Goal: Check status

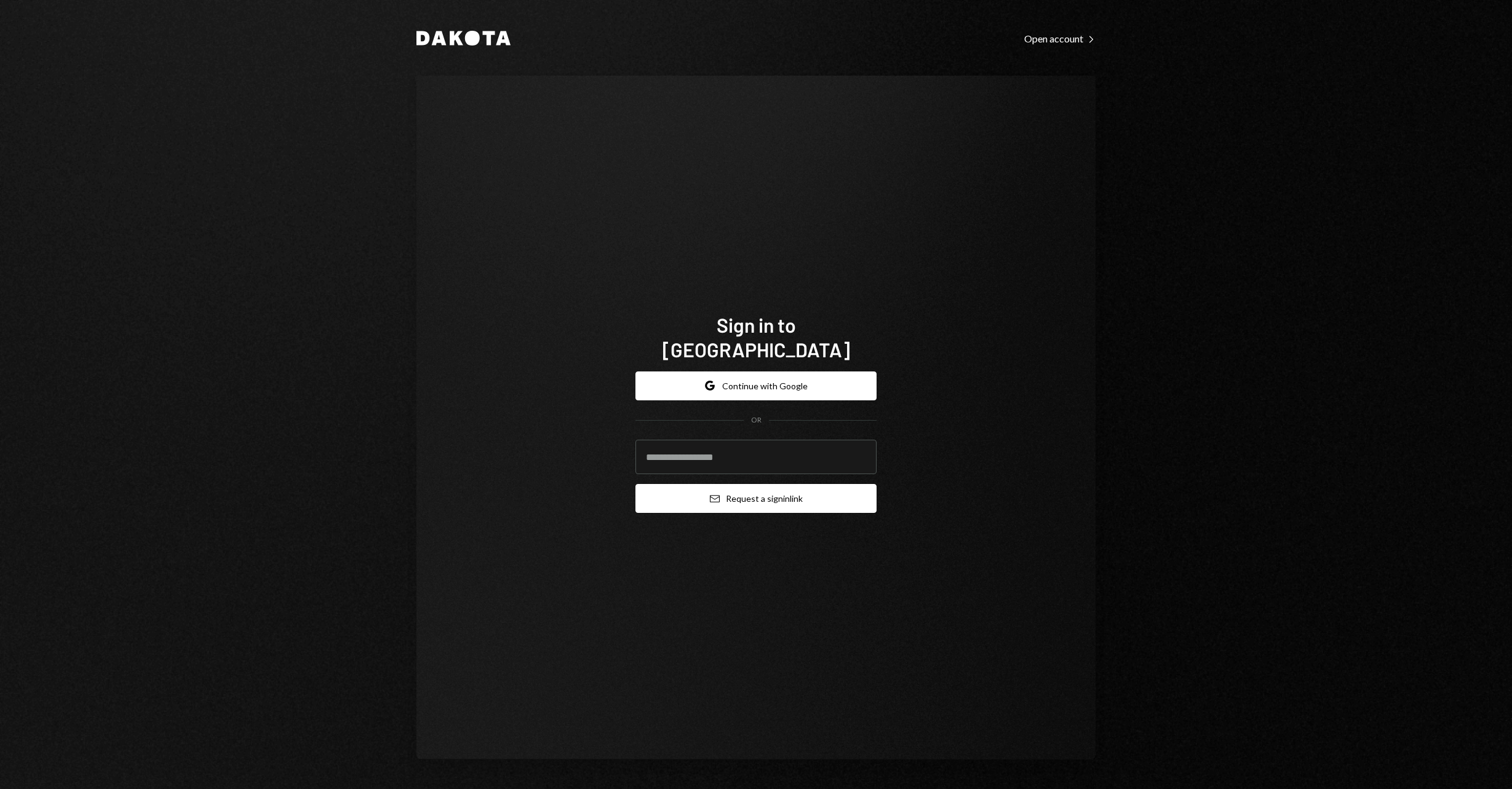
type input "**********"
click at [769, 486] on button "Email Request a sign in link" at bounding box center [756, 498] width 241 height 29
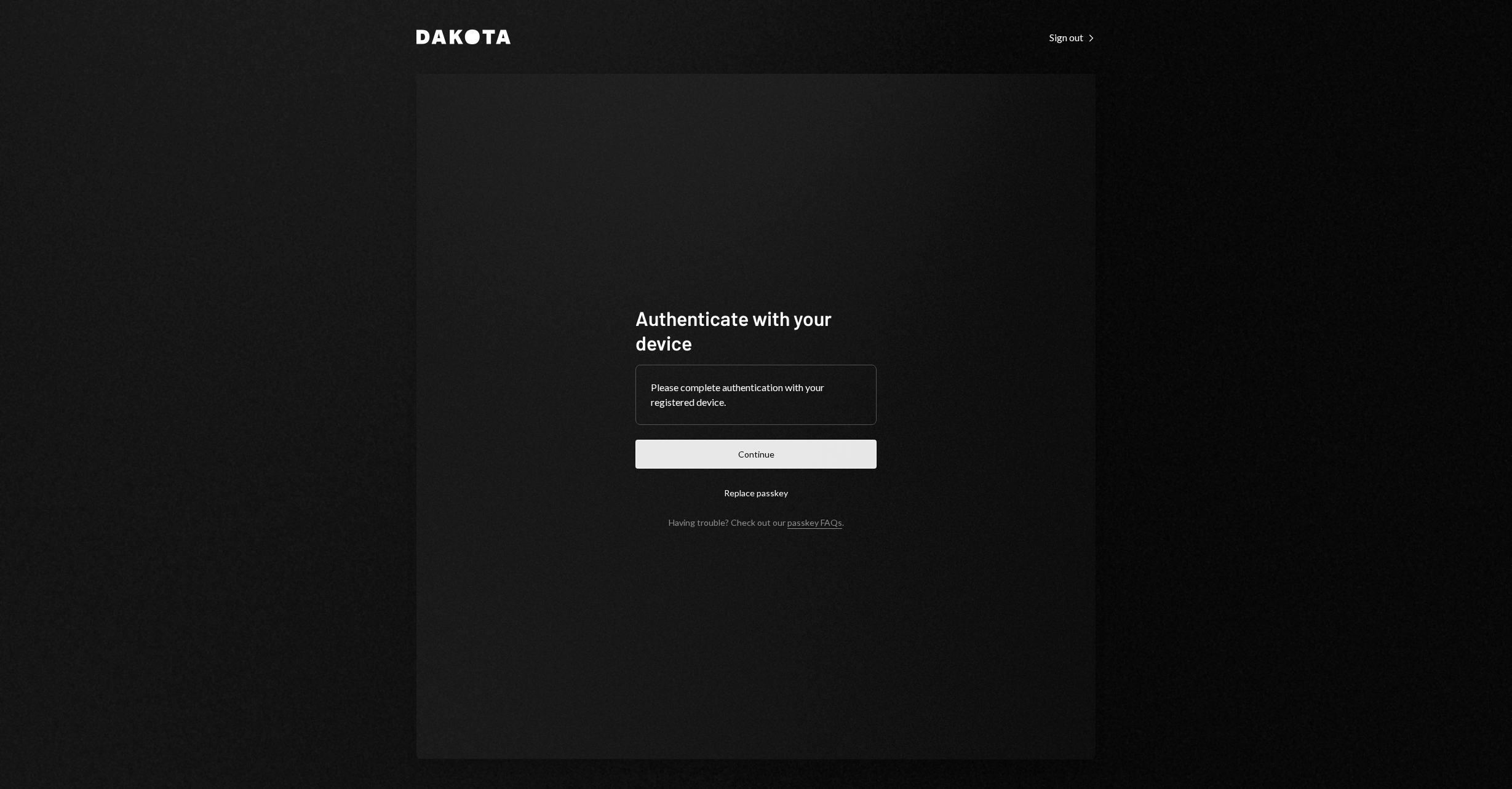
click at [822, 458] on button "Continue" at bounding box center [756, 454] width 241 height 29
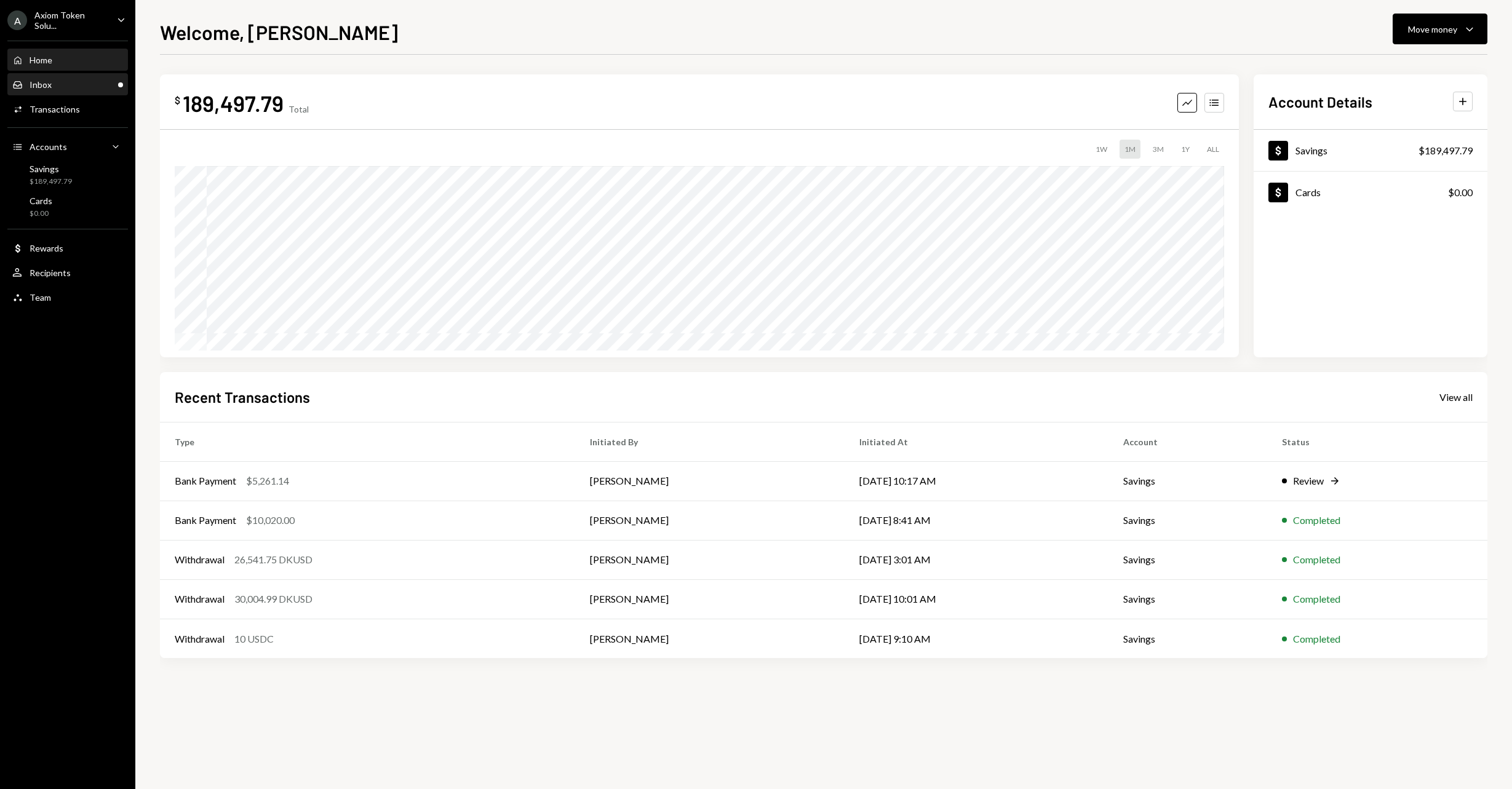
click at [49, 83] on div "Inbox" at bounding box center [41, 84] width 22 height 10
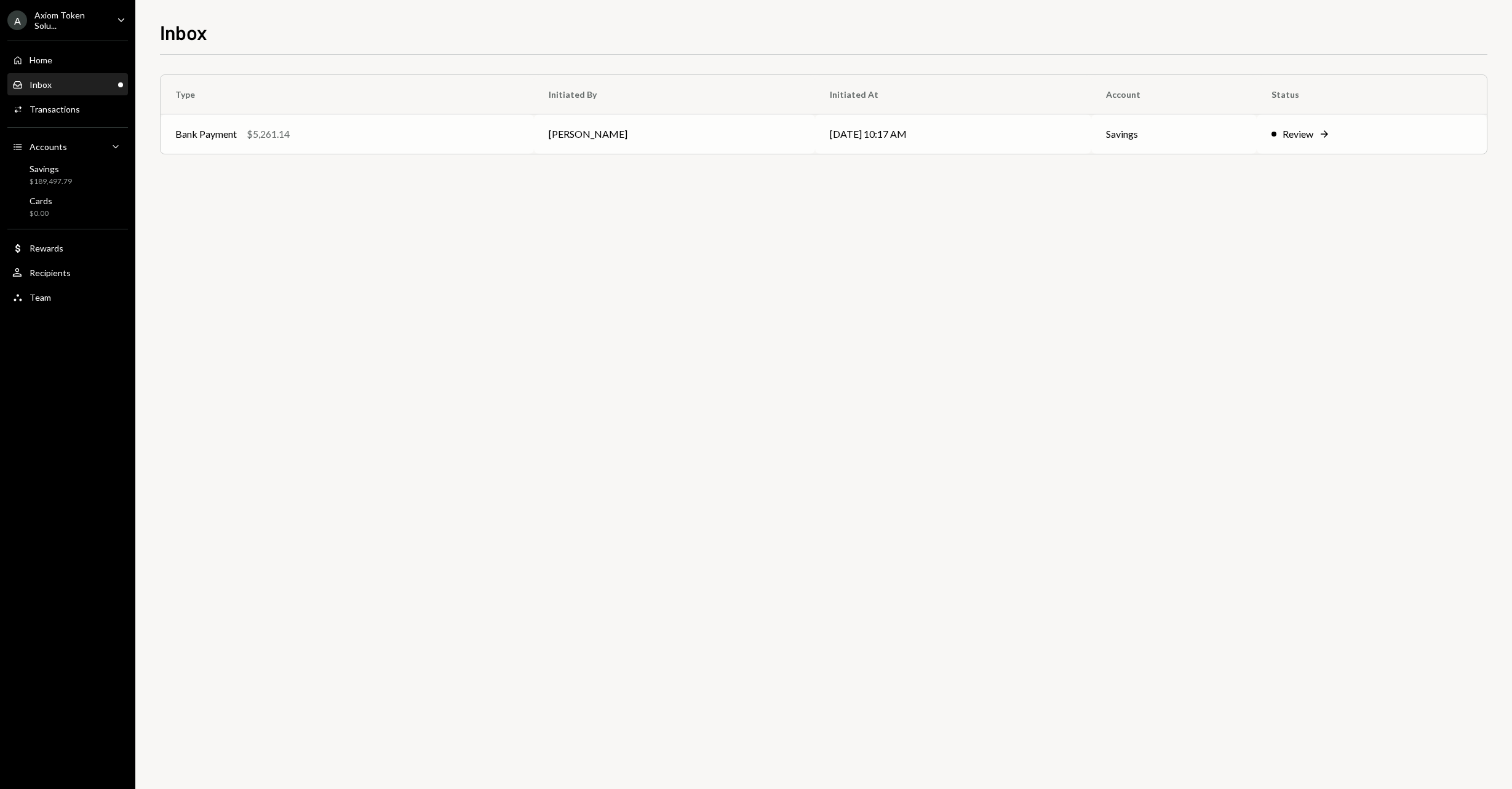
click at [712, 135] on td "[PERSON_NAME]" at bounding box center [675, 134] width 281 height 39
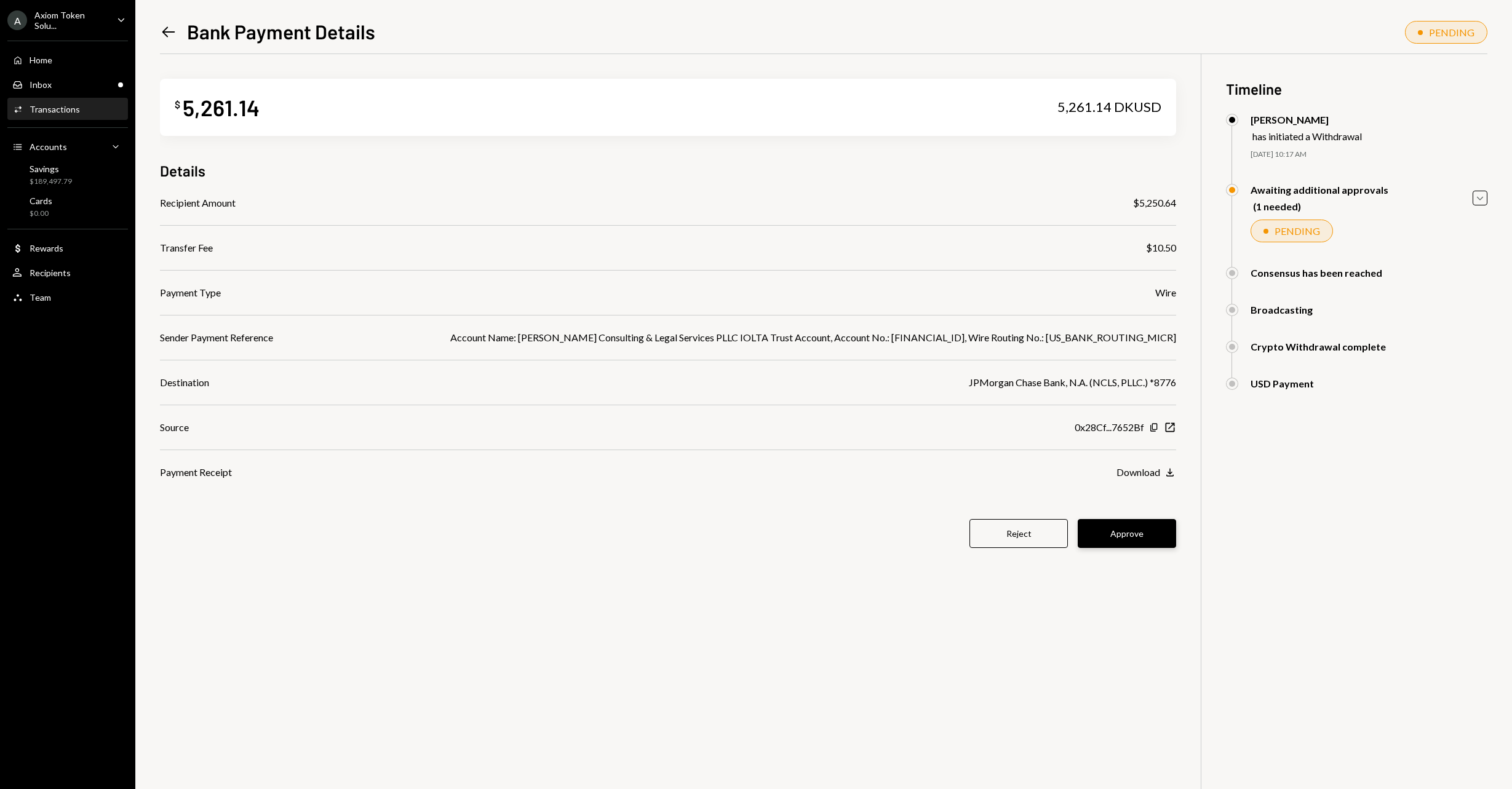
click at [1140, 540] on button "Approve" at bounding box center [1126, 533] width 98 height 29
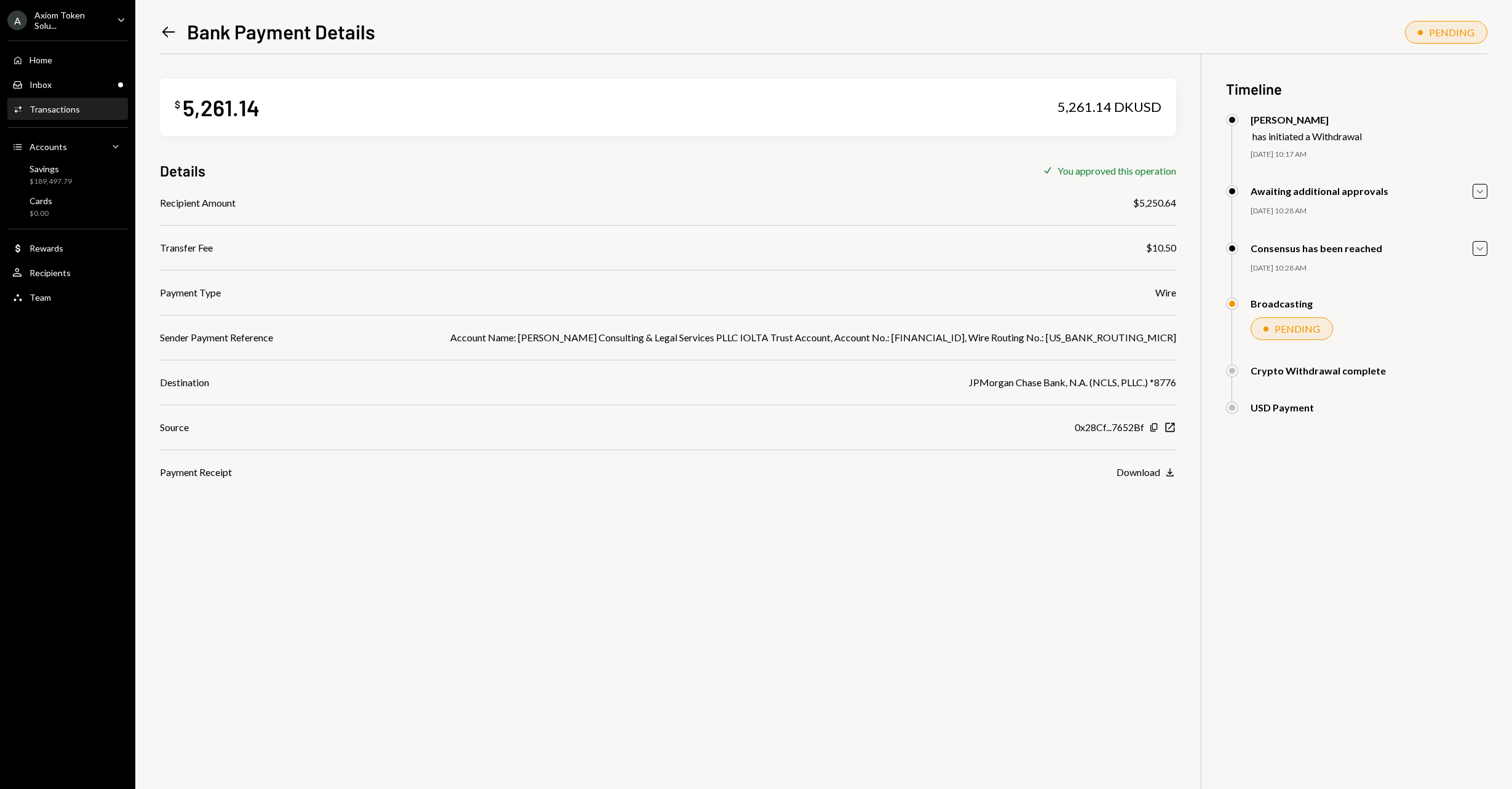
click at [939, 548] on div "$ 5,261.14 5,261.14 DKUSD Details Check You approved this operation Recipient A…" at bounding box center [824, 448] width 1327 height 789
click at [822, 506] on div "$ 5,261.14 5,261.14 DKUSD Details Check You approved this operation Recipient A…" at bounding box center [824, 448] width 1327 height 789
click at [85, 61] on div "Home Home" at bounding box center [68, 60] width 111 height 11
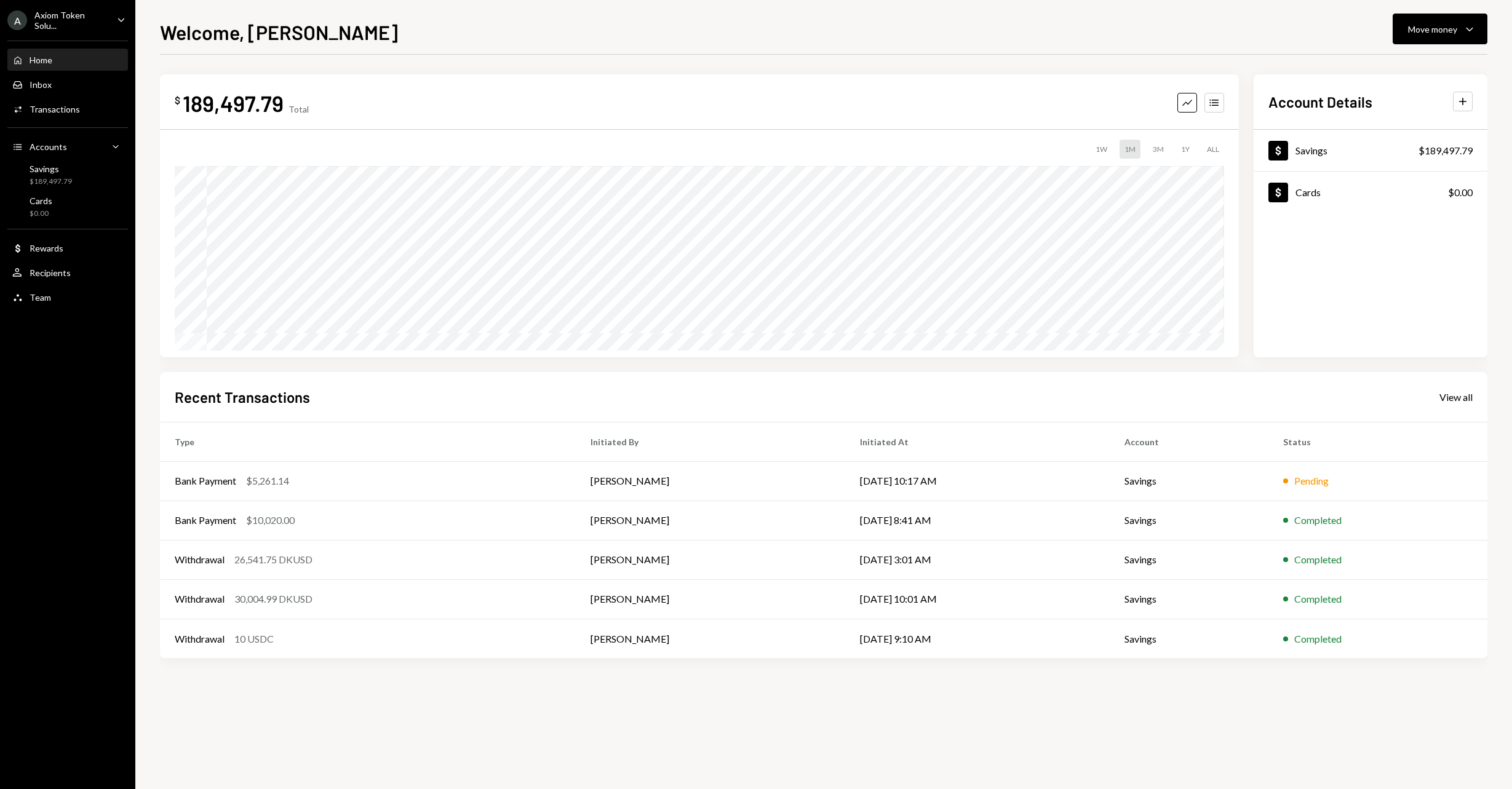
click at [995, 704] on div "$ 189,497.79 Total Graph Accounts 1W 1M 3M 1Y ALL $199,517.79 Aug 05, 2025 Acco…" at bounding box center [824, 422] width 1327 height 734
click at [454, 700] on div "$ 189,497.79 Total Graph Accounts 1W 1M 3M 1Y ALL $199,517.79 Aug 05, 2025 Acco…" at bounding box center [824, 422] width 1327 height 734
click at [855, 696] on div "$ 189,497.79 Total Graph Accounts 1W 1M 3M 1Y ALL $199,517.79 Aug 05, 2025 Acco…" at bounding box center [824, 422] width 1327 height 734
click at [441, 686] on div "$ 189,497.79 Total Graph Accounts 1W 1M 3M 1Y ALL $199,517.79 Aug 05, 2025 Acco…" at bounding box center [824, 422] width 1327 height 734
click at [1279, 40] on div "Welcome, Jared Move money Caret Down" at bounding box center [824, 31] width 1327 height 27
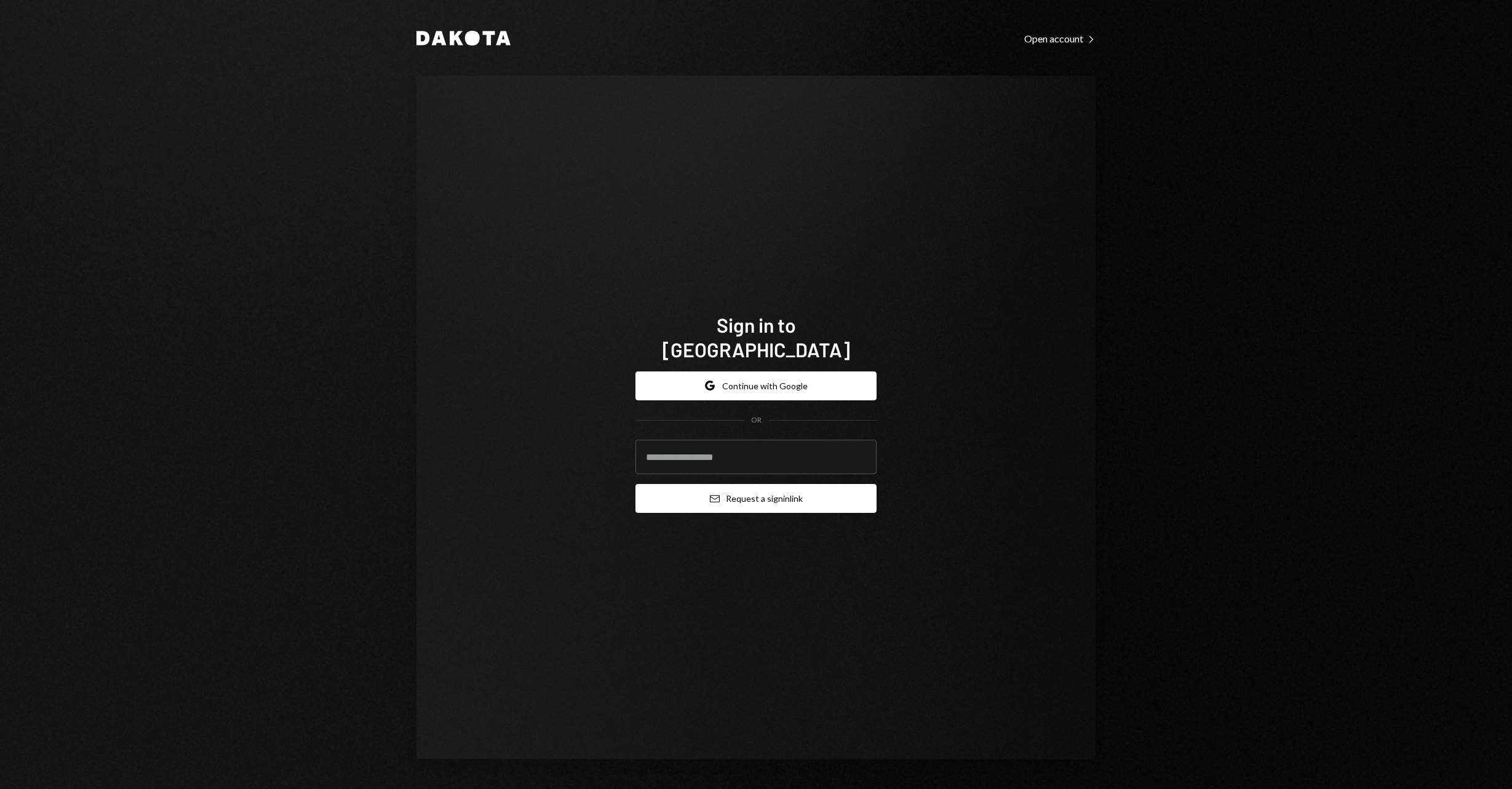
type input "**********"
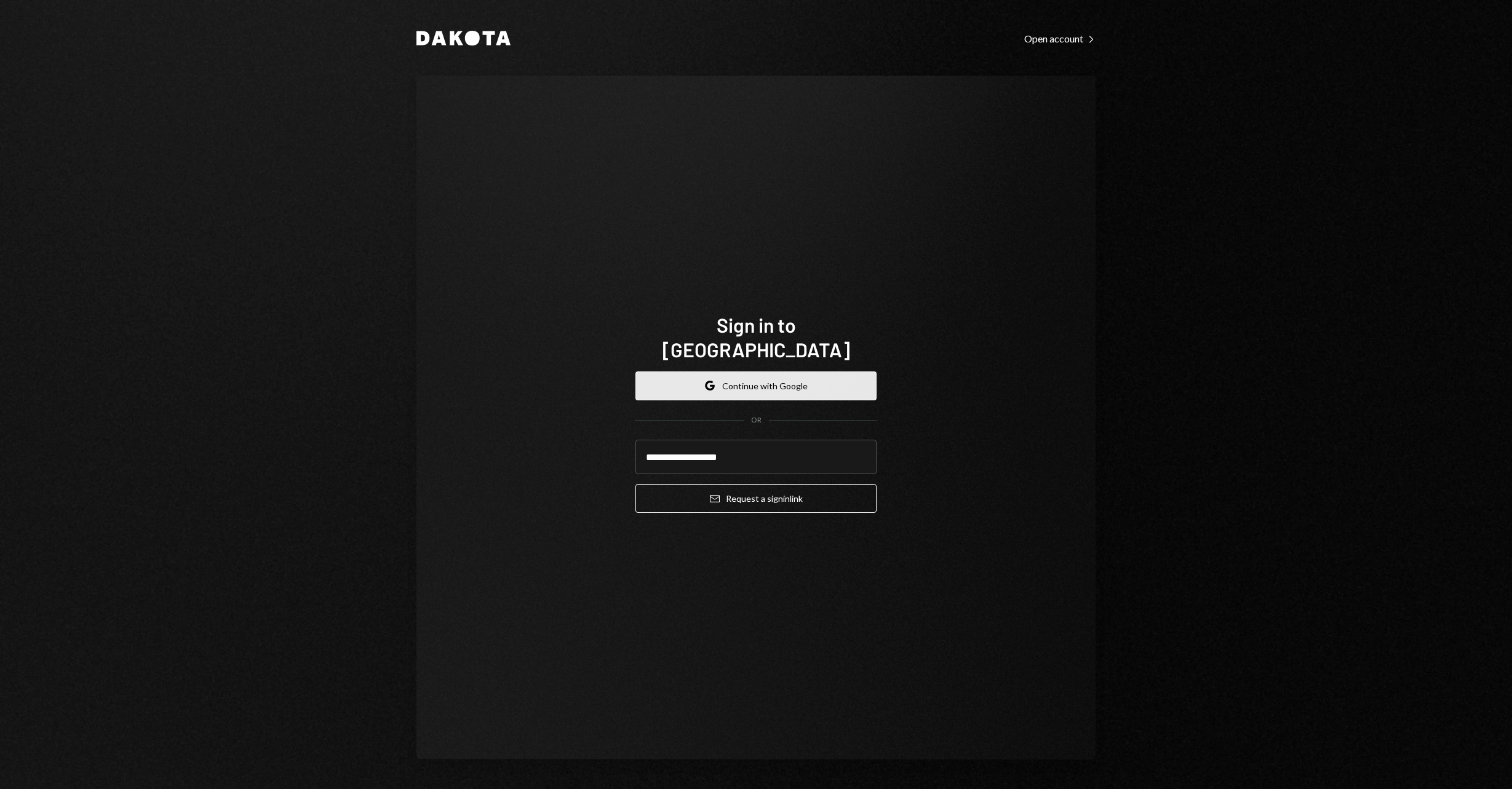
click at [800, 374] on button "Google Continue with Google" at bounding box center [756, 385] width 241 height 29
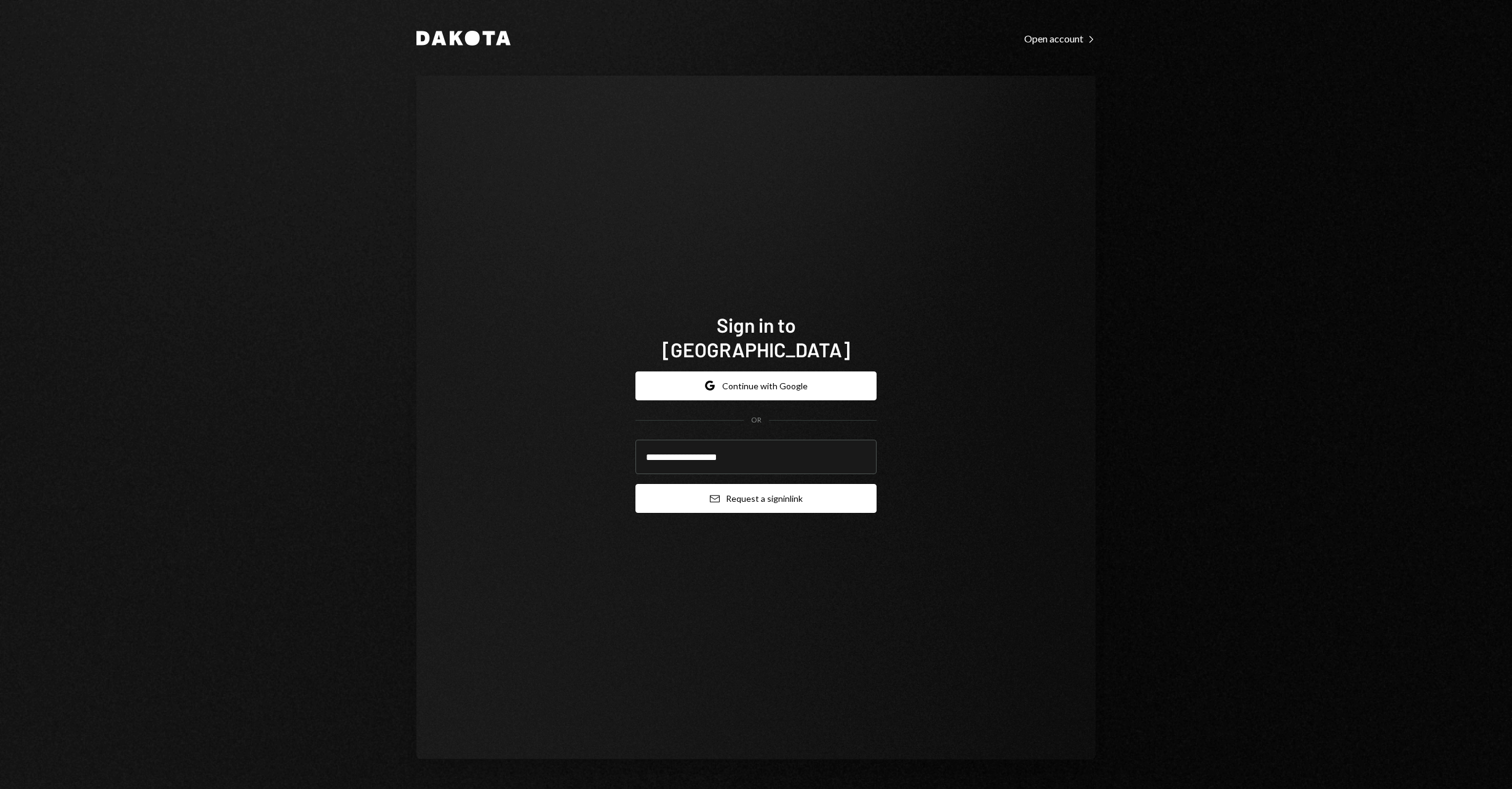
click at [728, 484] on button "Email Request a sign in link" at bounding box center [756, 498] width 241 height 29
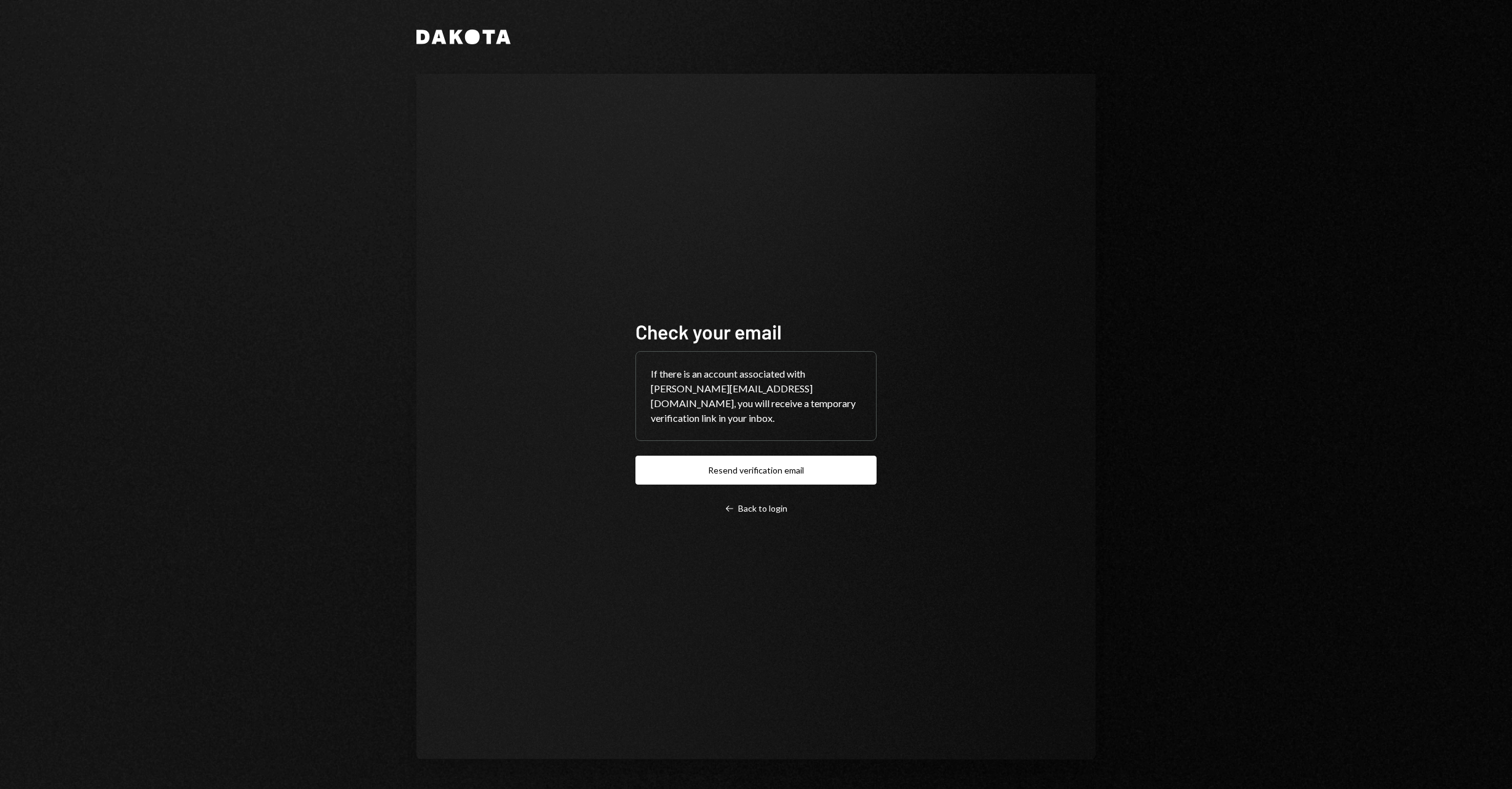
drag, startPoint x: 1116, startPoint y: 342, endPoint x: 1121, endPoint y: 333, distance: 10.3
click at [1116, 338] on div "Dakota Check your email If there is an account associated with jared+ats@golfn.…" at bounding box center [756, 394] width 738 height 789
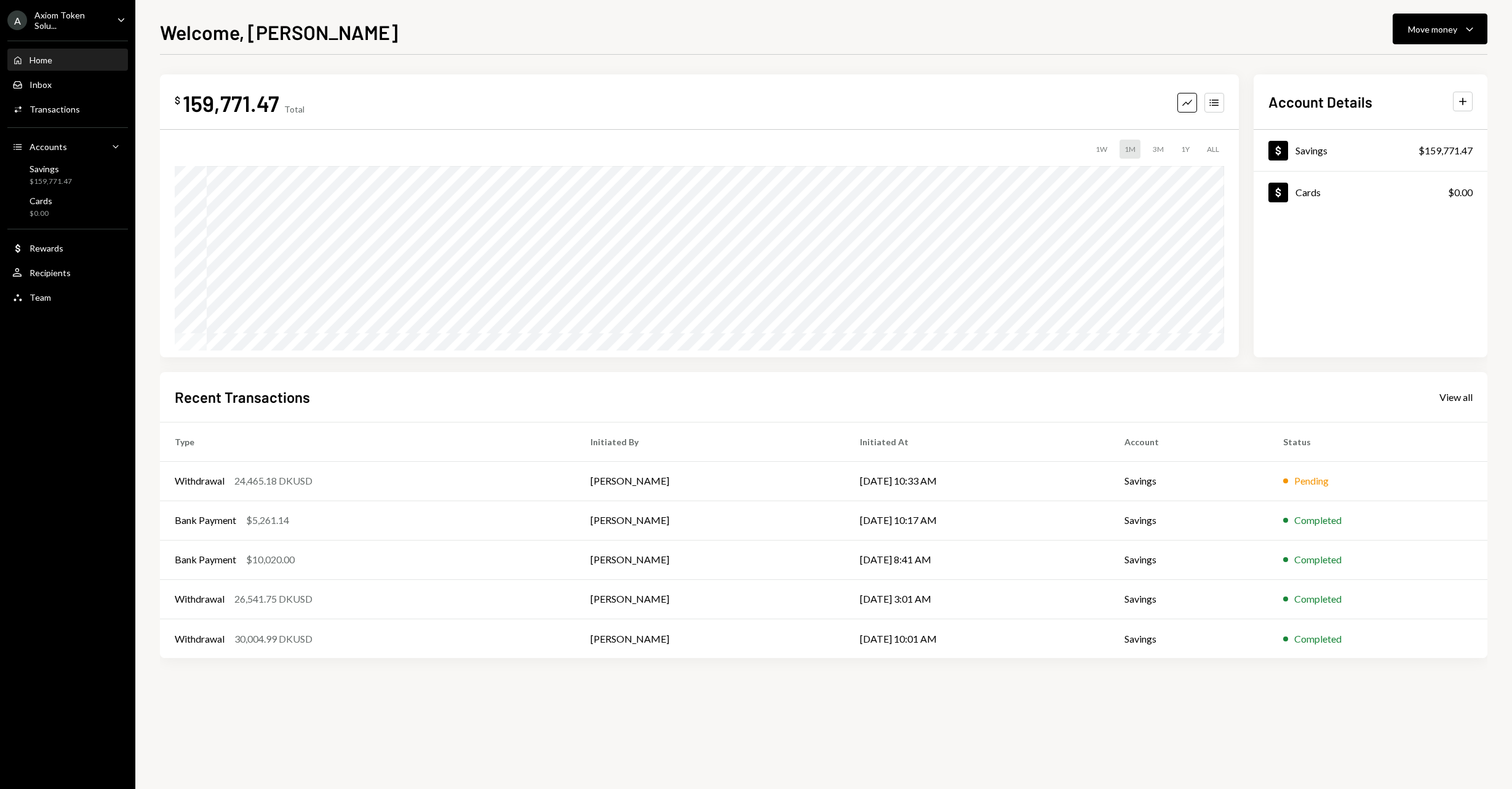
click at [1052, 97] on div "$ 159,771.47 Total Graph Accounts" at bounding box center [699, 103] width 1049 height 27
click at [1005, 399] on div "Recent Transactions View all" at bounding box center [823, 397] width 1298 height 20
click at [1217, 397] on div "Recent Transactions View all" at bounding box center [823, 397] width 1298 height 20
drag, startPoint x: 313, startPoint y: 393, endPoint x: 181, endPoint y: 397, distance: 132.1
click at [167, 398] on div "Recent Transactions View all Type Initiated By Initiated At Account Status With…" at bounding box center [824, 515] width 1327 height 287
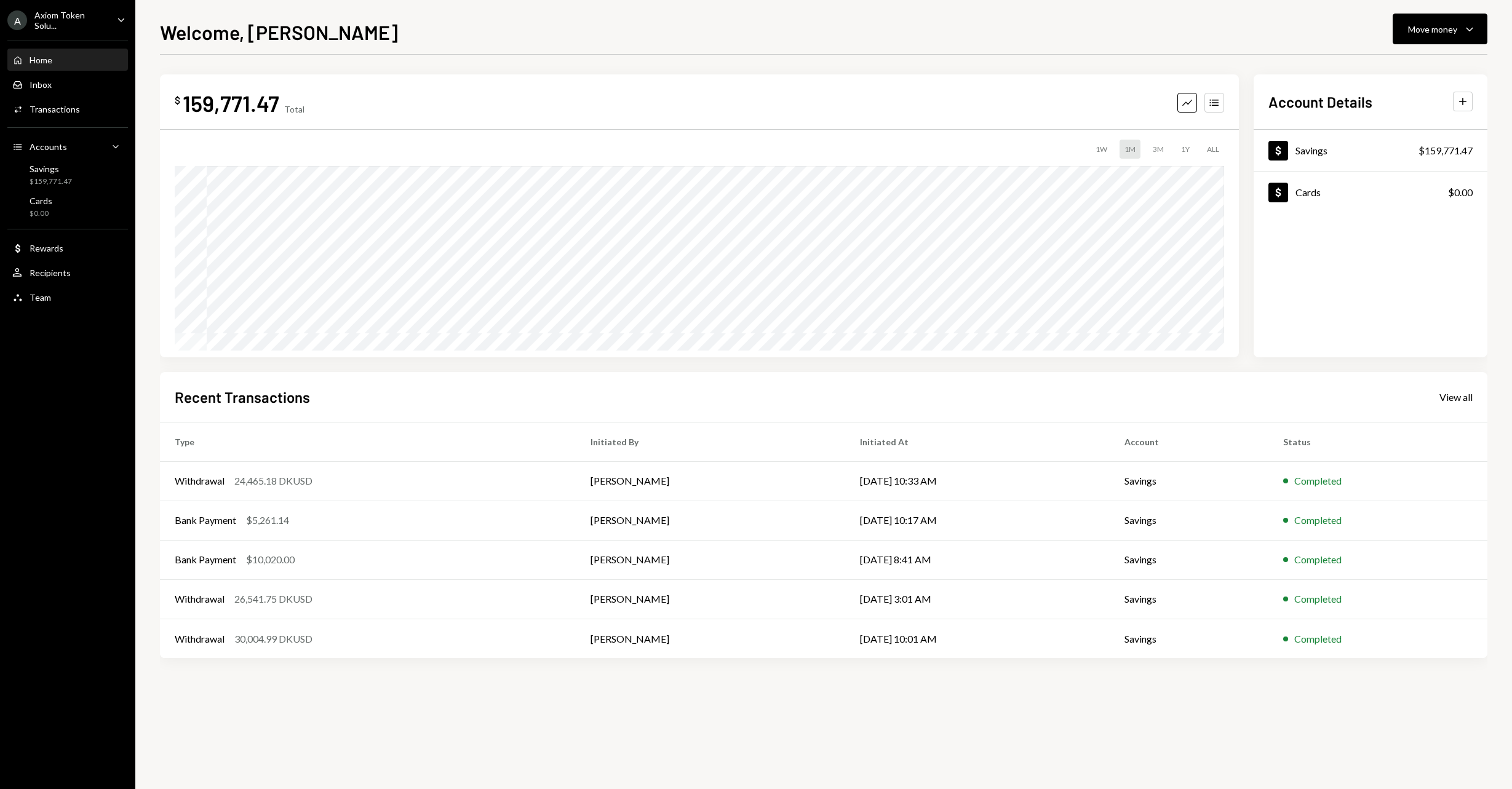
click at [181, 397] on h2 "Recent Transactions" at bounding box center [242, 397] width 135 height 20
click at [186, 397] on h2 "Recent Transactions" at bounding box center [242, 397] width 135 height 20
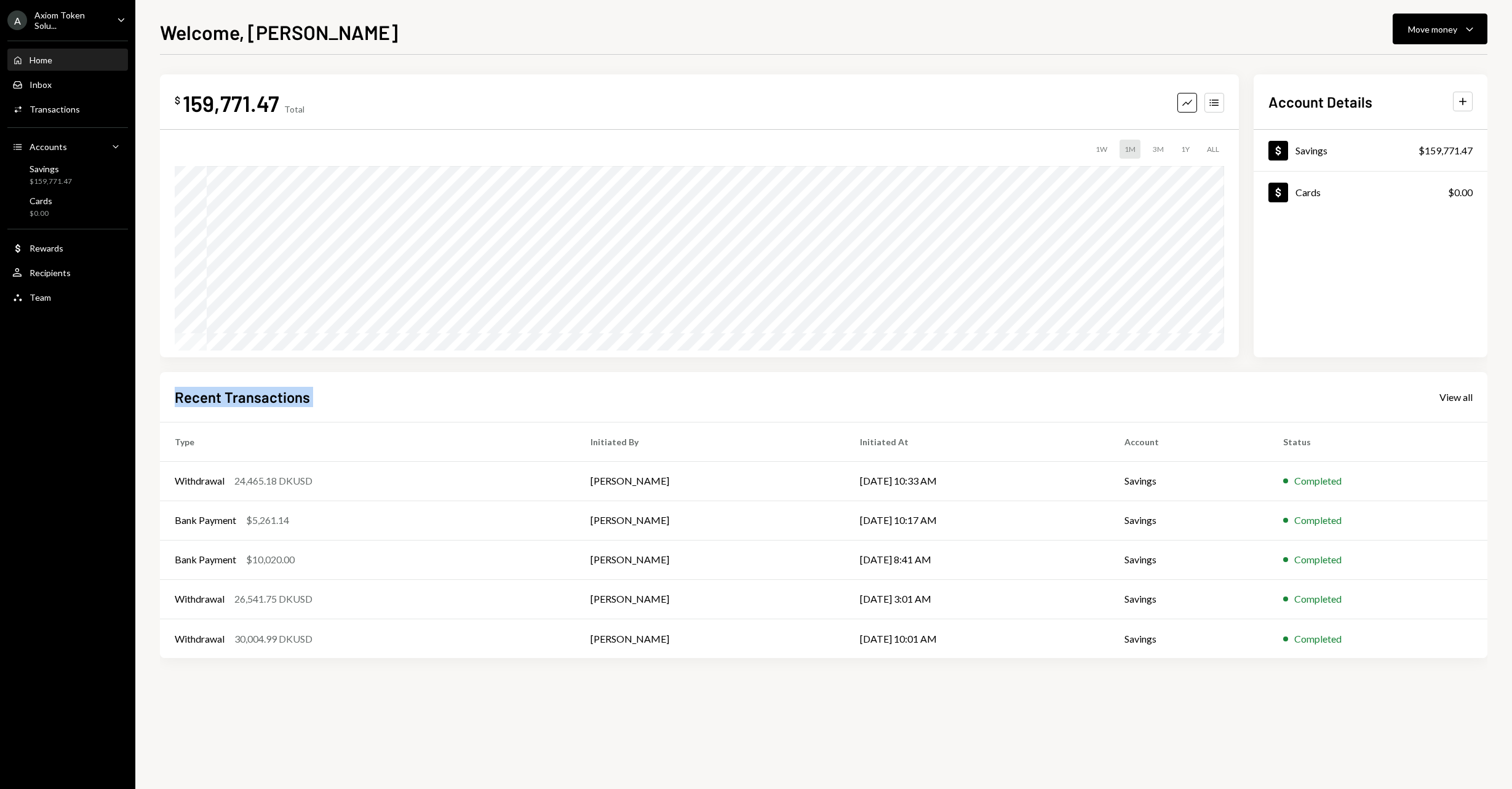
click at [177, 396] on h2 "Recent Transactions" at bounding box center [242, 397] width 135 height 20
click at [173, 396] on div "Recent Transactions View all Type Initiated By Initiated At Account Status With…" at bounding box center [824, 515] width 1327 height 287
click at [183, 399] on h2 "Recent Transactions" at bounding box center [242, 397] width 135 height 20
drag, startPoint x: 173, startPoint y: 399, endPoint x: 347, endPoint y: 389, distance: 174.3
click at [345, 389] on div "Recent Transactions View all Type Initiated By Initiated At Account Status With…" at bounding box center [824, 515] width 1327 height 287
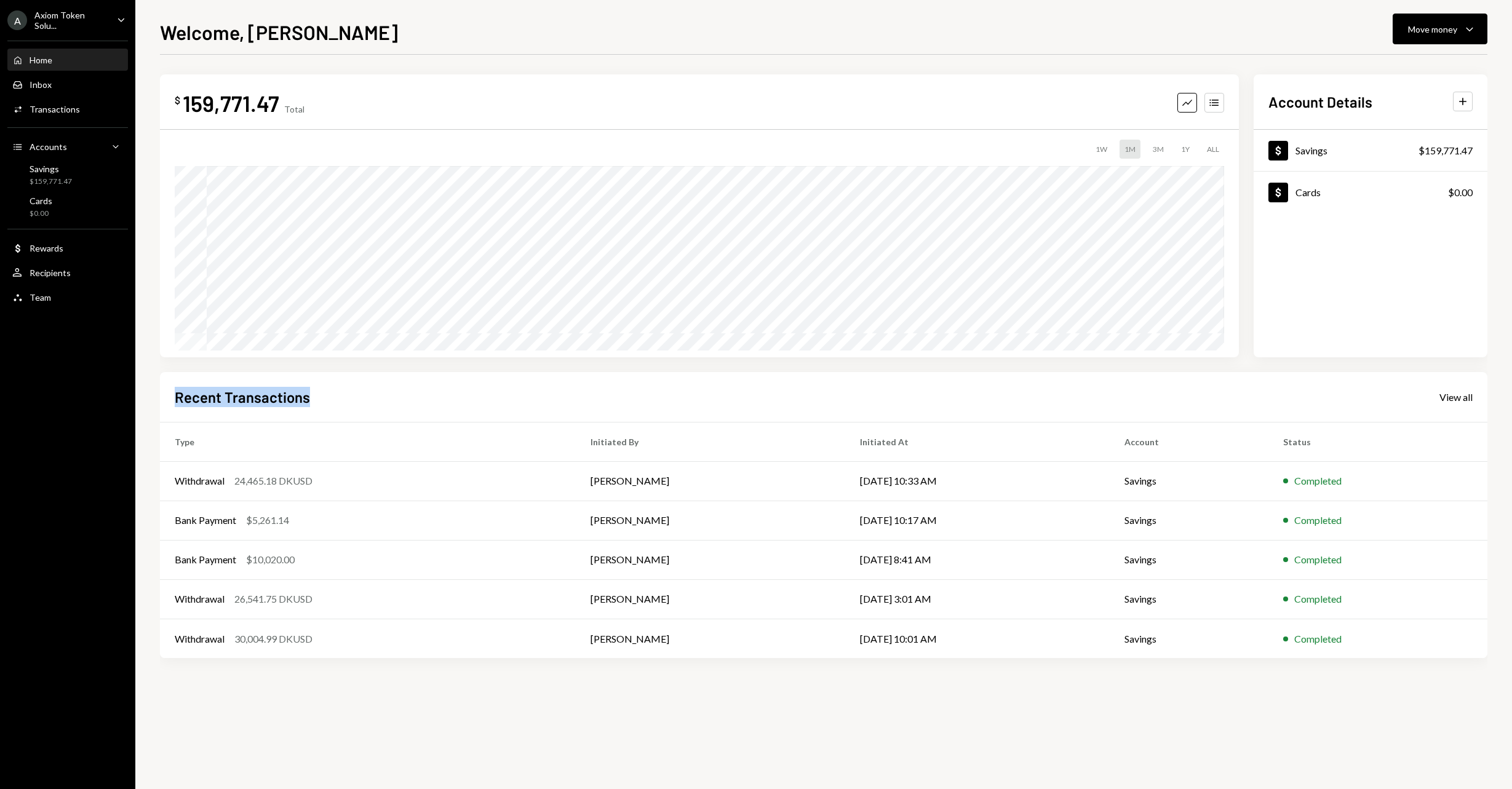
click at [347, 389] on div "Recent Transactions View all" at bounding box center [823, 397] width 1298 height 20
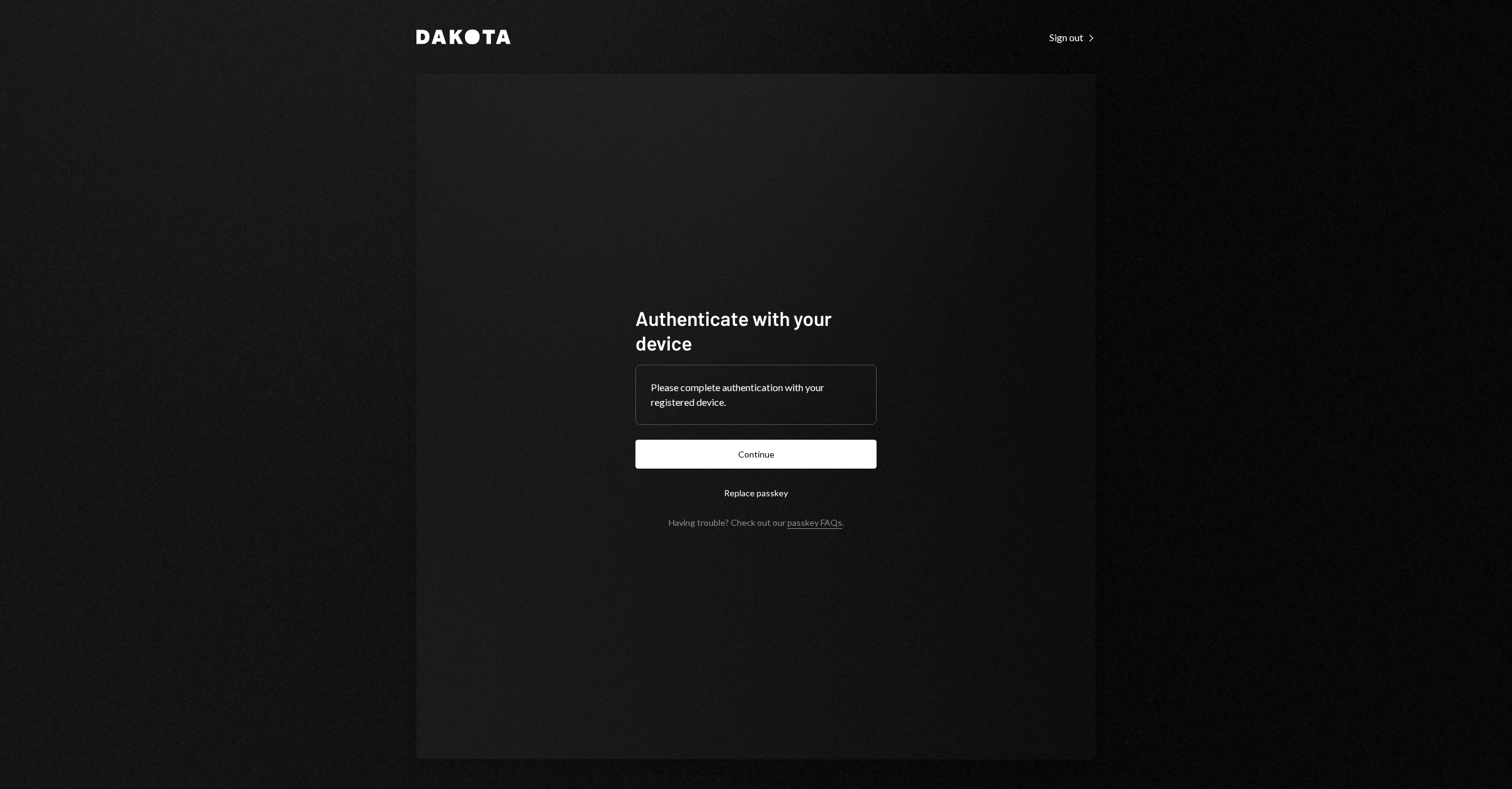
drag, startPoint x: 779, startPoint y: 455, endPoint x: 818, endPoint y: 453, distance: 39.1
click at [780, 456] on button "Continue" at bounding box center [756, 454] width 241 height 29
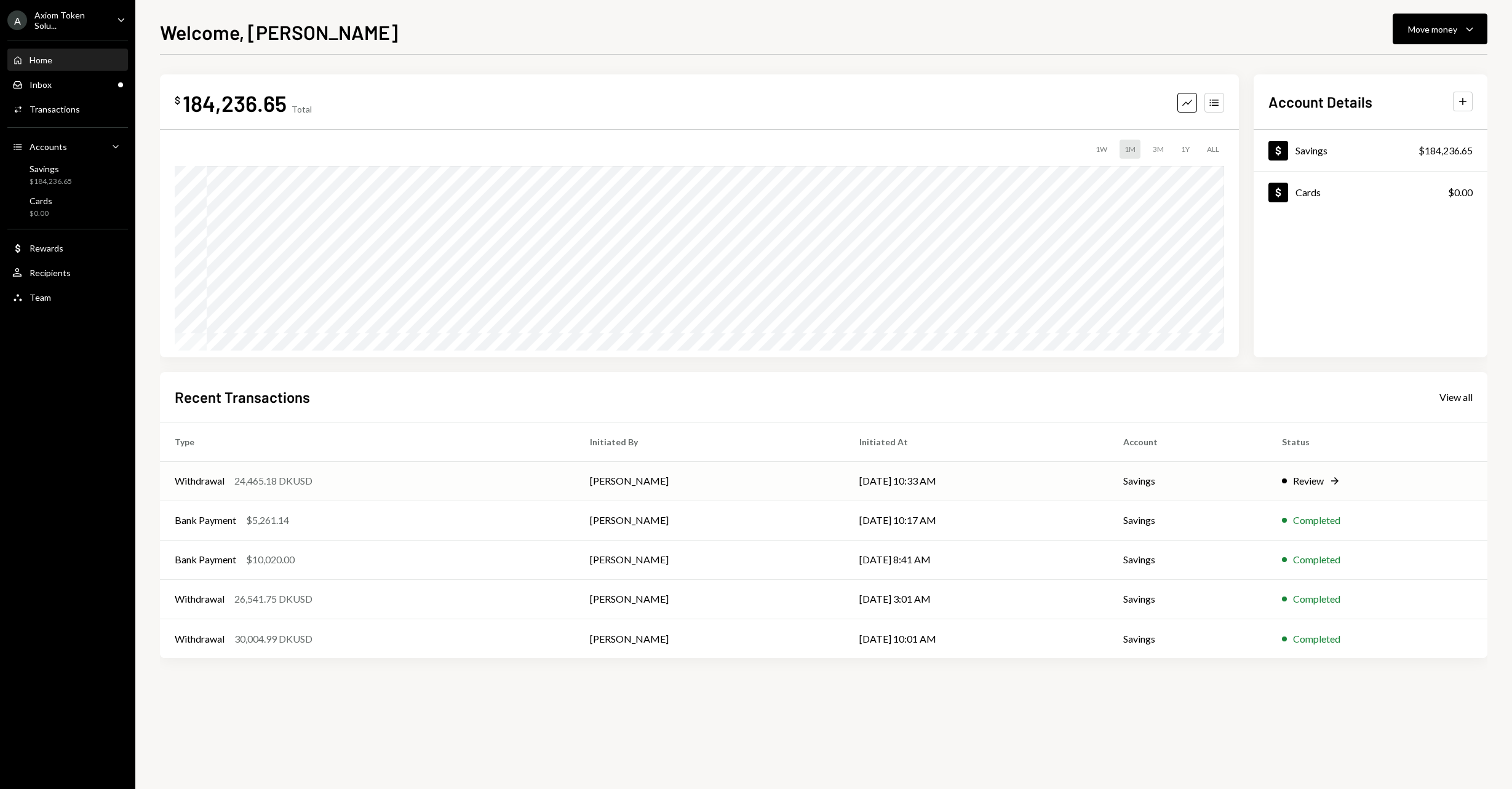
click at [1329, 481] on icon "Right Arrow" at bounding box center [1335, 481] width 13 height 13
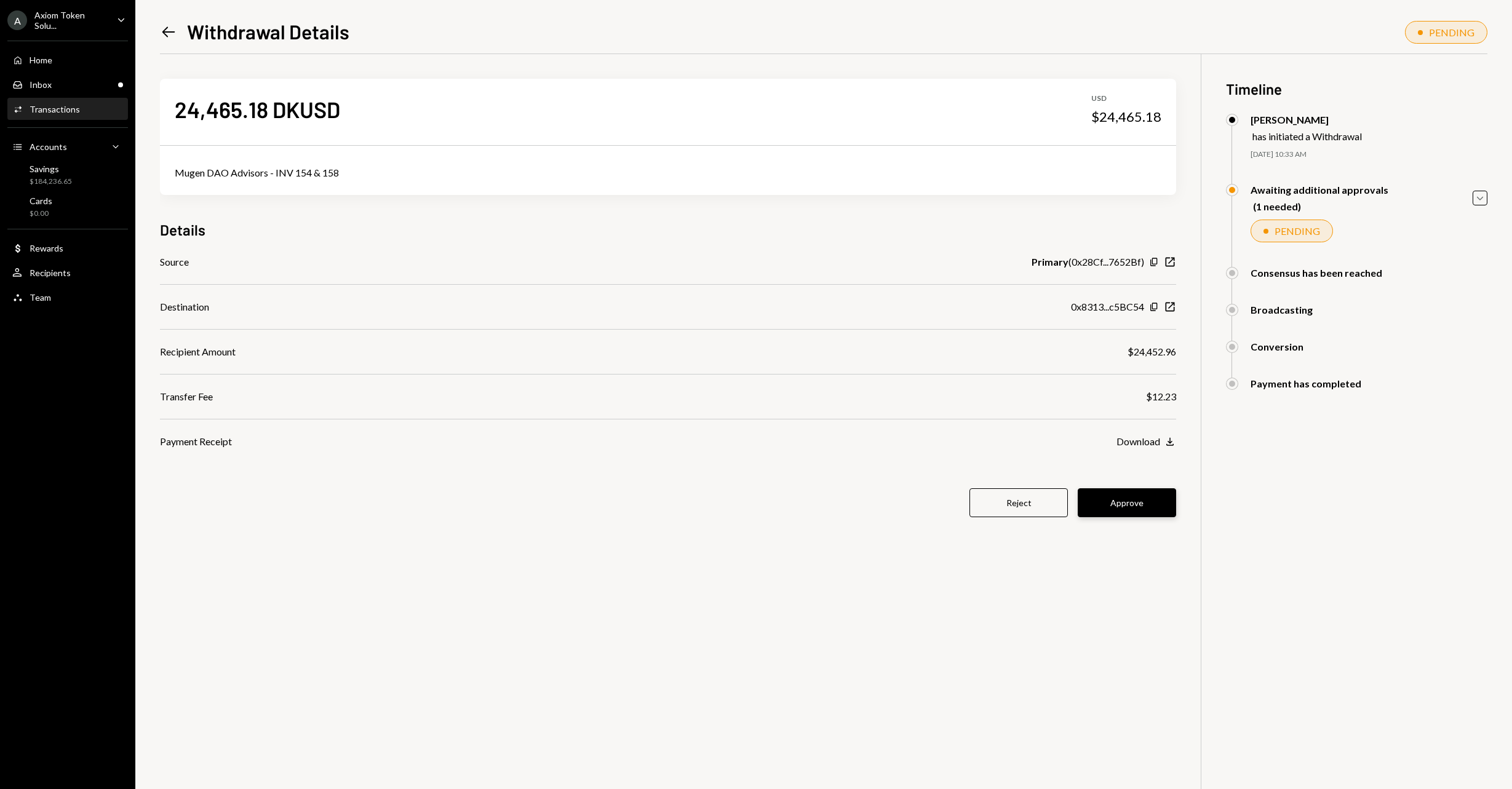
click at [1144, 509] on button "Approve" at bounding box center [1126, 502] width 98 height 29
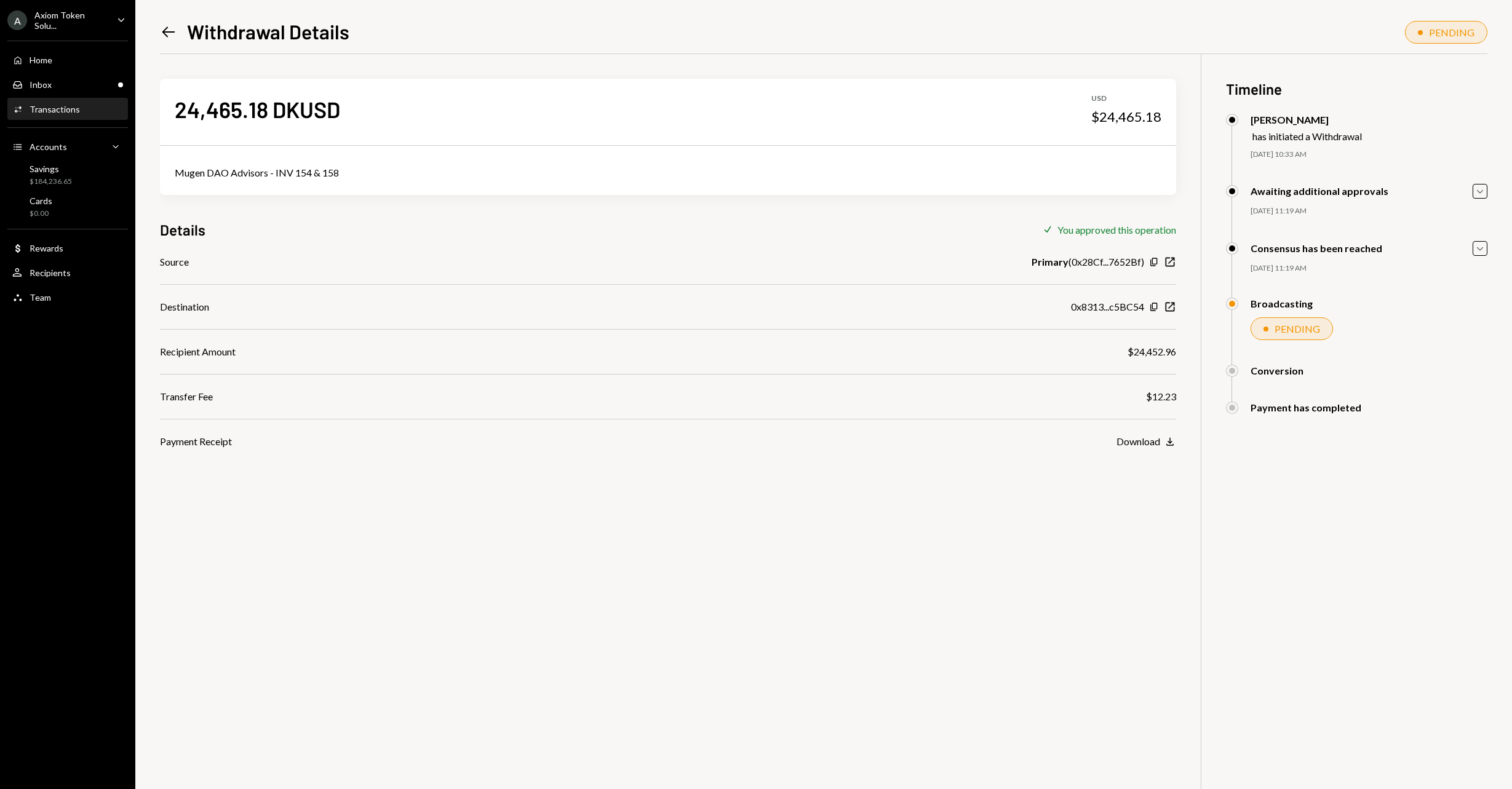
click at [878, 528] on div "24,465.18 DKUSD USD $24,465.18 Mugen DAO Advisors - INV 154 & 158 Details Check…" at bounding box center [824, 448] width 1327 height 789
click at [160, 33] on div "Left Arrow Withdrawal Details PENDING 24,465.18 DKUSD USD $24,465.18 Mugen DAO …" at bounding box center [823, 394] width 1377 height 789
click at [163, 31] on icon at bounding box center [169, 31] width 13 height 10
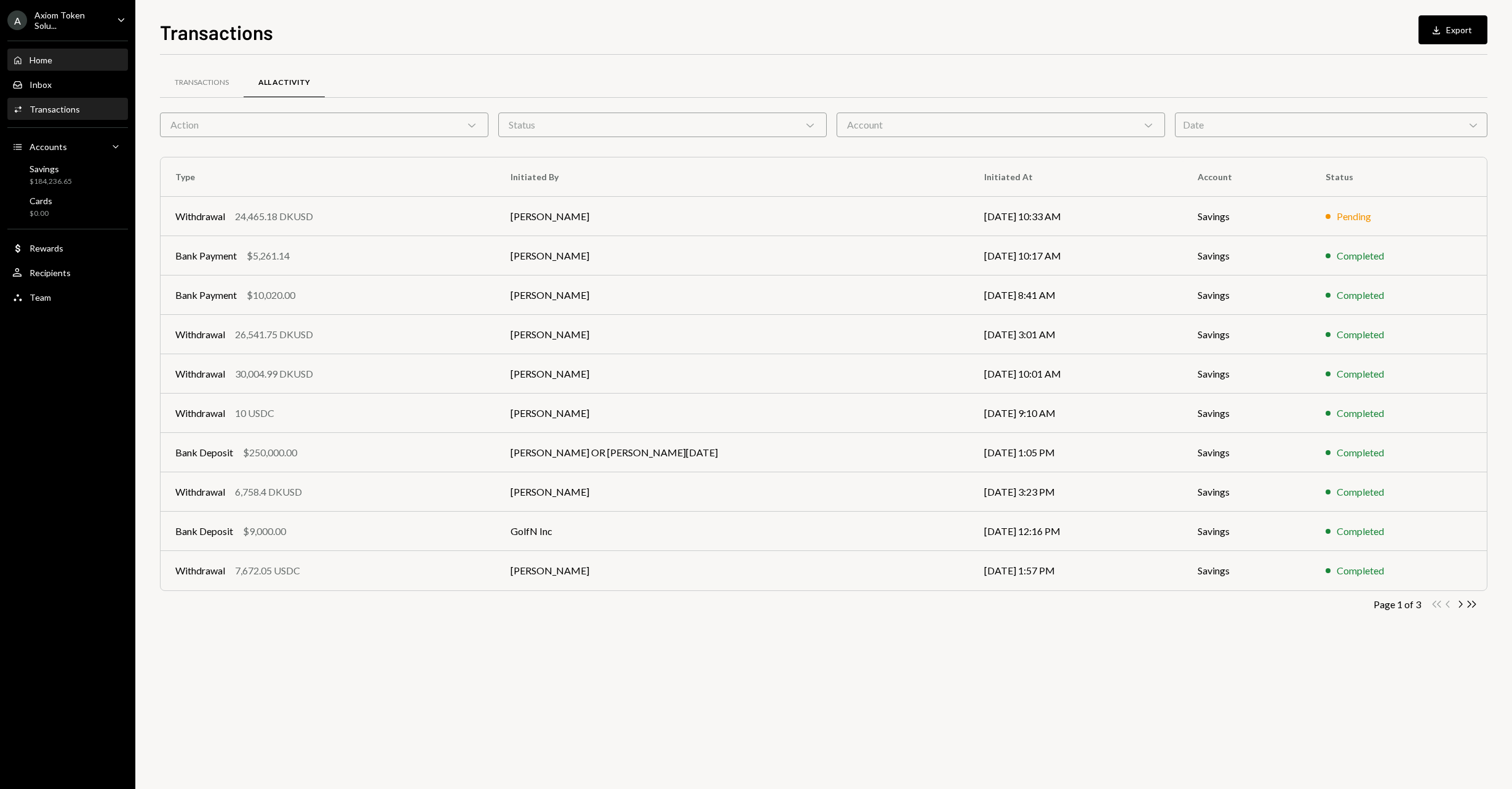
click at [56, 57] on div "Home Home" at bounding box center [68, 60] width 111 height 11
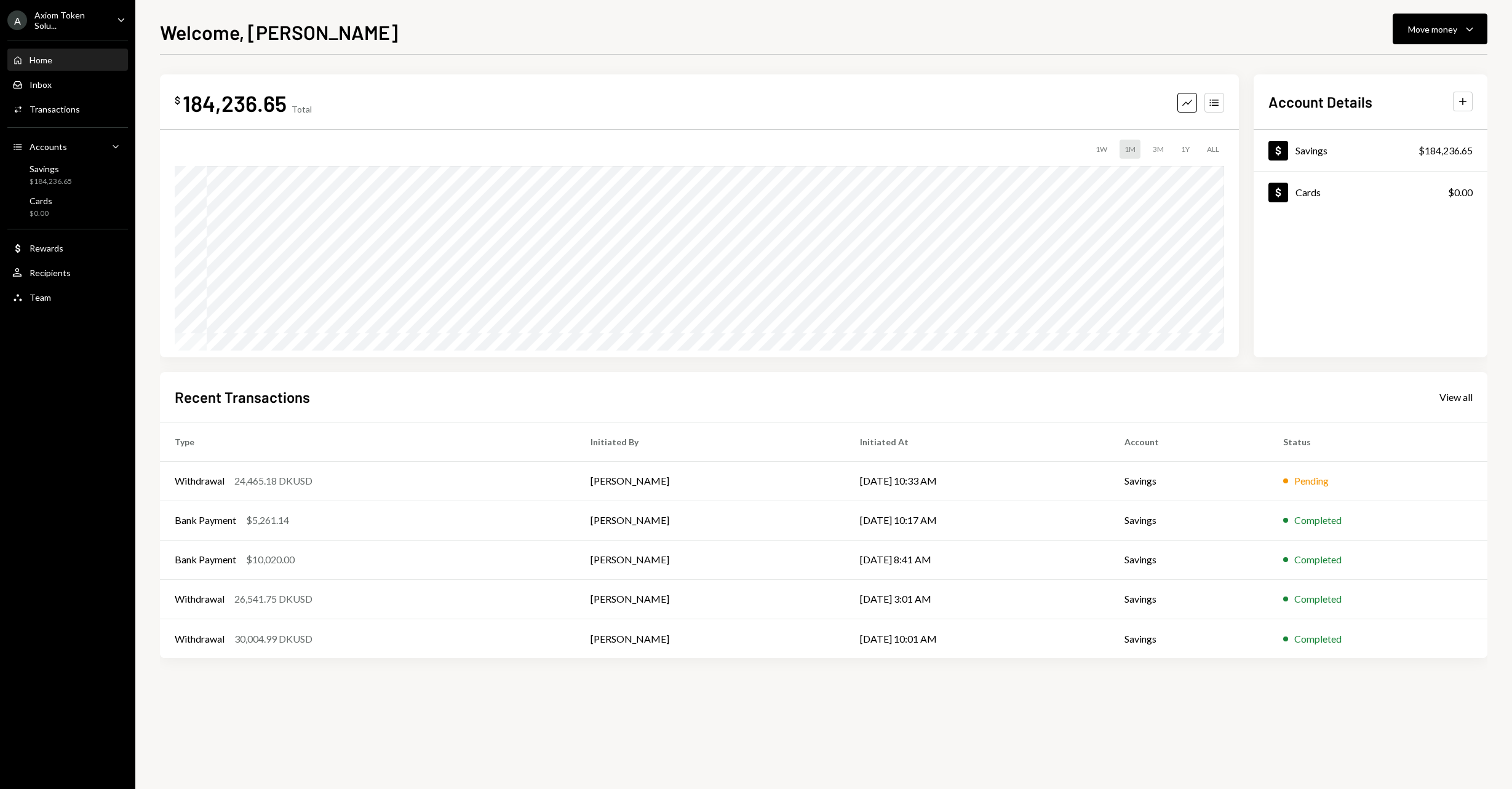
click at [441, 719] on div "$ 184,236.65 Total Graph Accounts 1W 1M 3M 1Y ALL $189,497.79 Aug 18, 2025 Acco…" at bounding box center [824, 422] width 1327 height 734
click at [46, 55] on div "Home" at bounding box center [41, 60] width 23 height 10
click at [46, 55] on div "Home" at bounding box center [41, 60] width 23 height 10
click at [1300, 688] on div "$ 159,771.47 Total Graph Accounts 1W 1M 3M 1Y ALL Account Details Plus Dollar S…" at bounding box center [824, 422] width 1327 height 734
